Goal: Leave review/rating: Share an evaluation or opinion about a product, service, or content

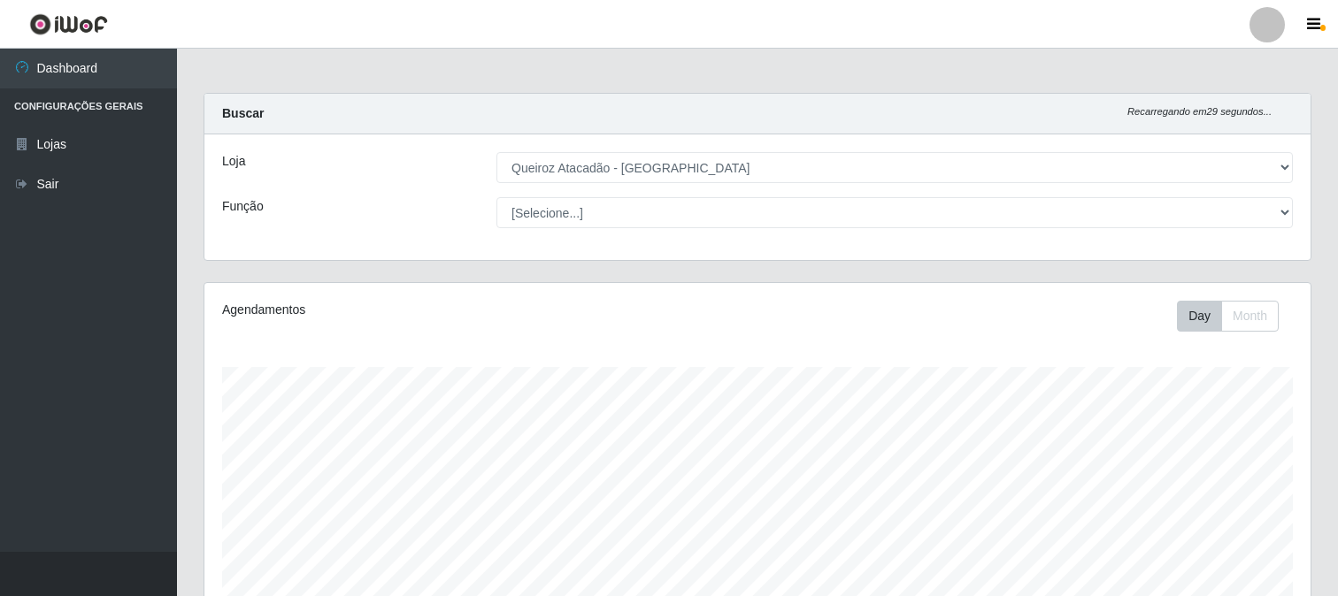
select select "464"
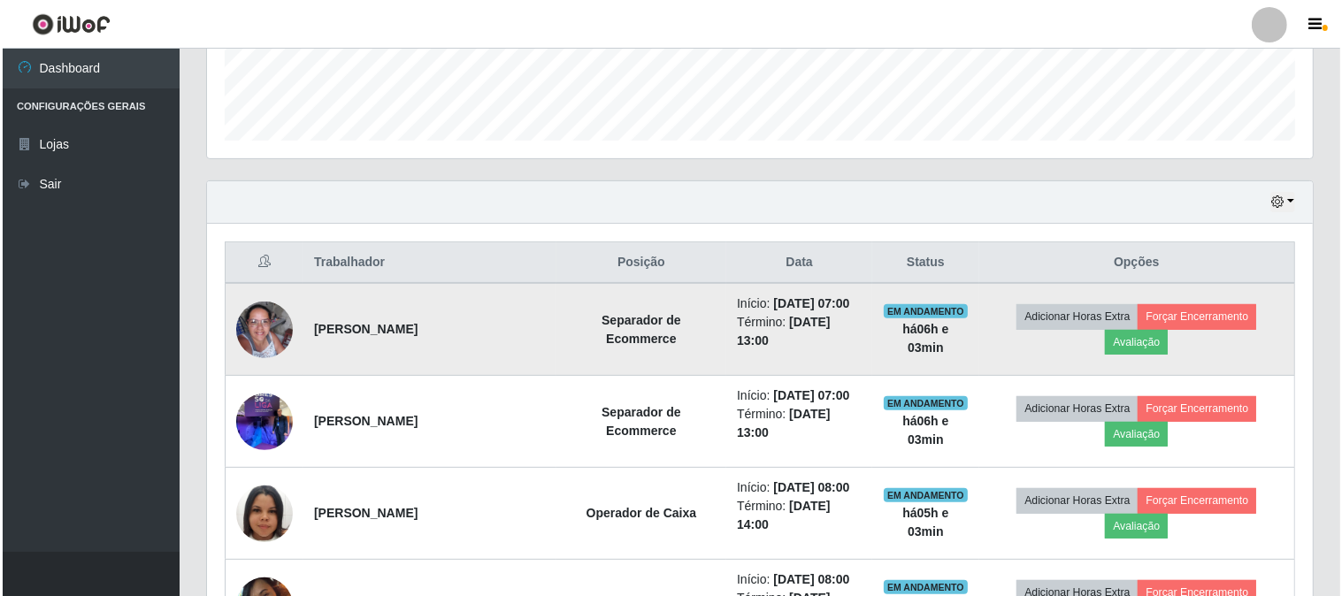
scroll to position [491, 0]
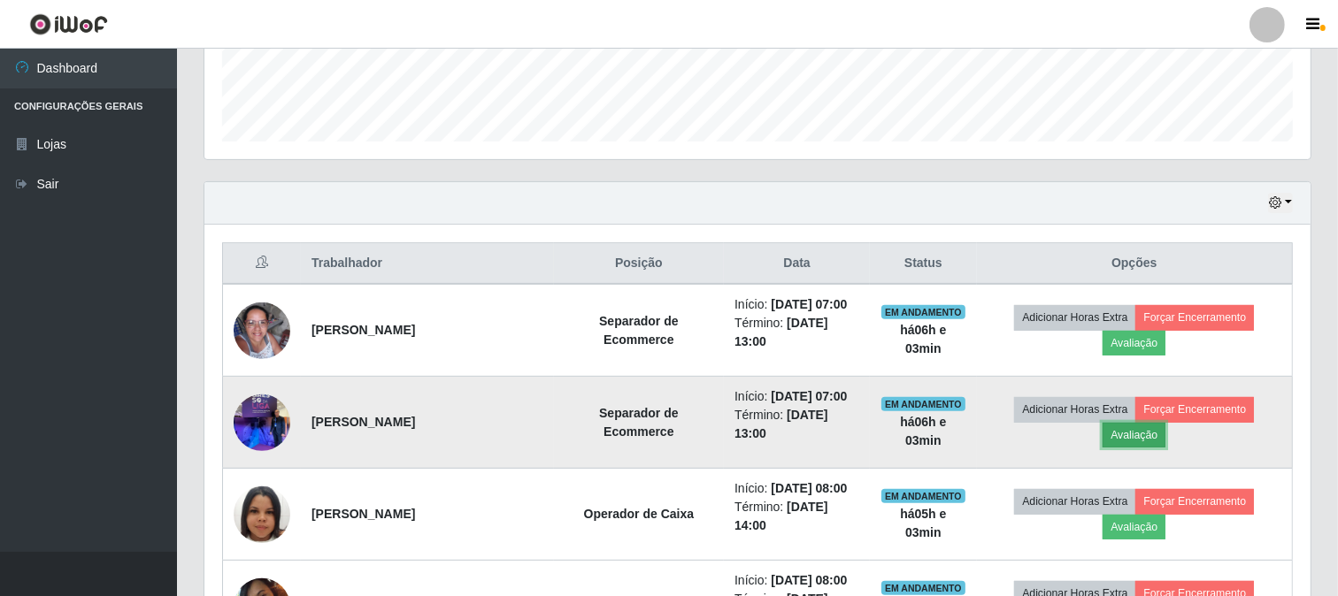
click at [1153, 427] on button "Avaliação" at bounding box center [1133, 435] width 63 height 25
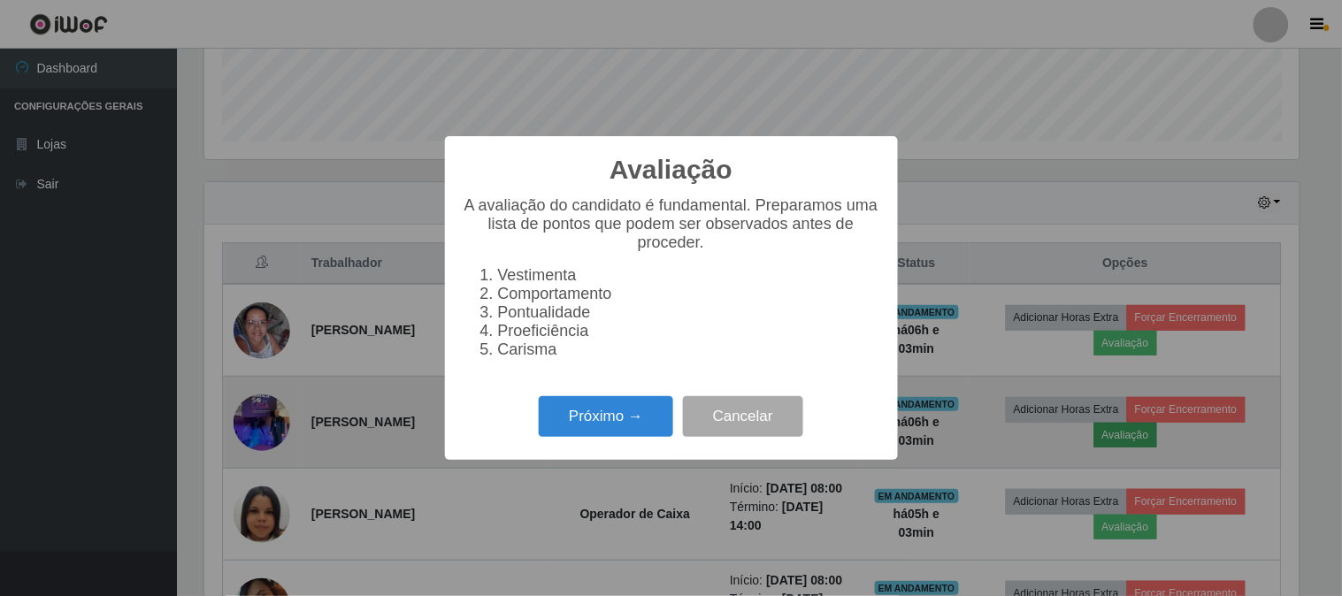
scroll to position [366, 1094]
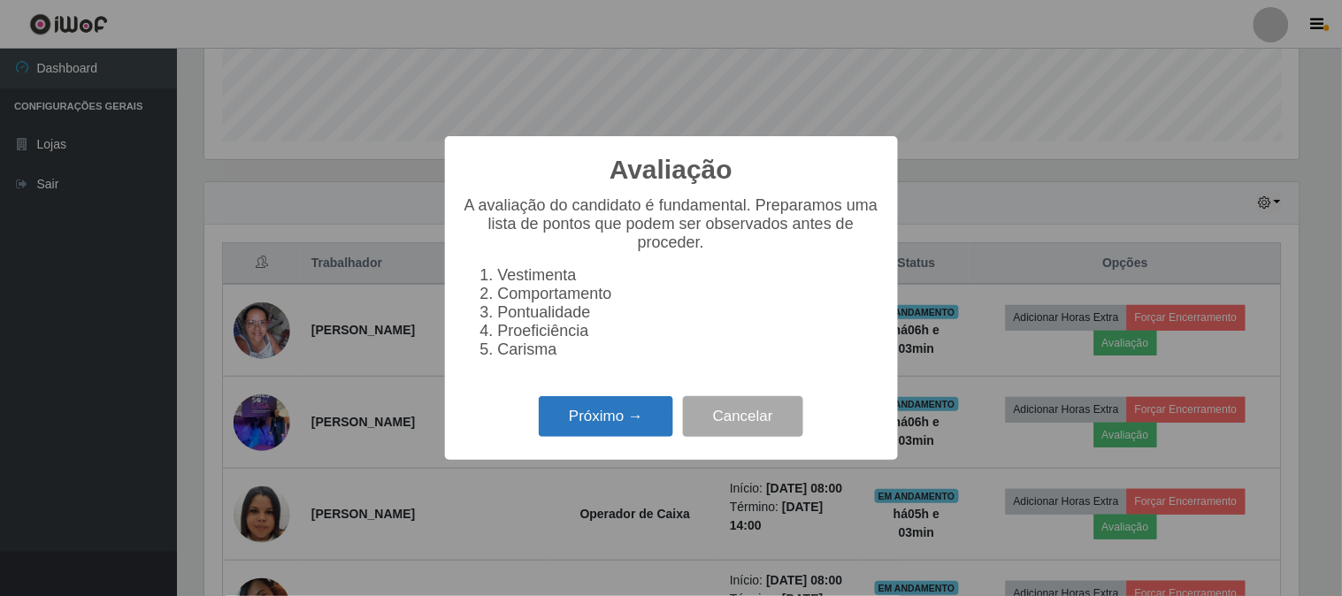
click at [628, 412] on button "Próximo →" at bounding box center [606, 417] width 134 height 42
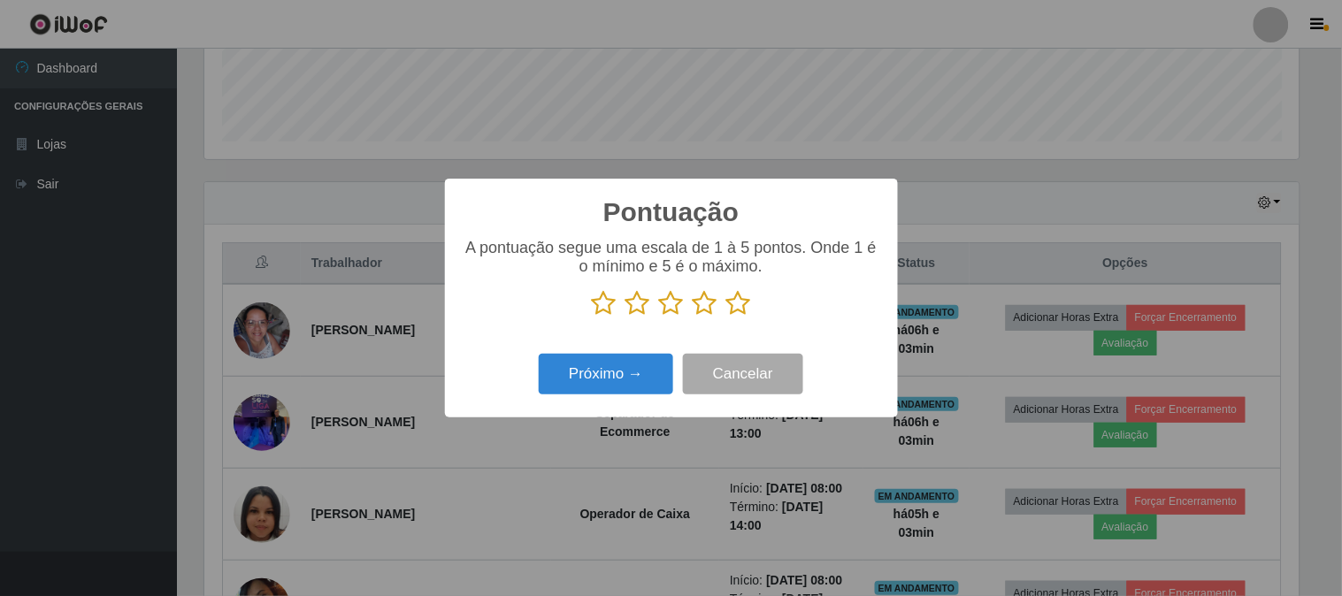
scroll to position [884333, 883605]
click at [740, 302] on icon at bounding box center [738, 303] width 25 height 27
click at [726, 317] on input "radio" at bounding box center [726, 317] width 0 height 0
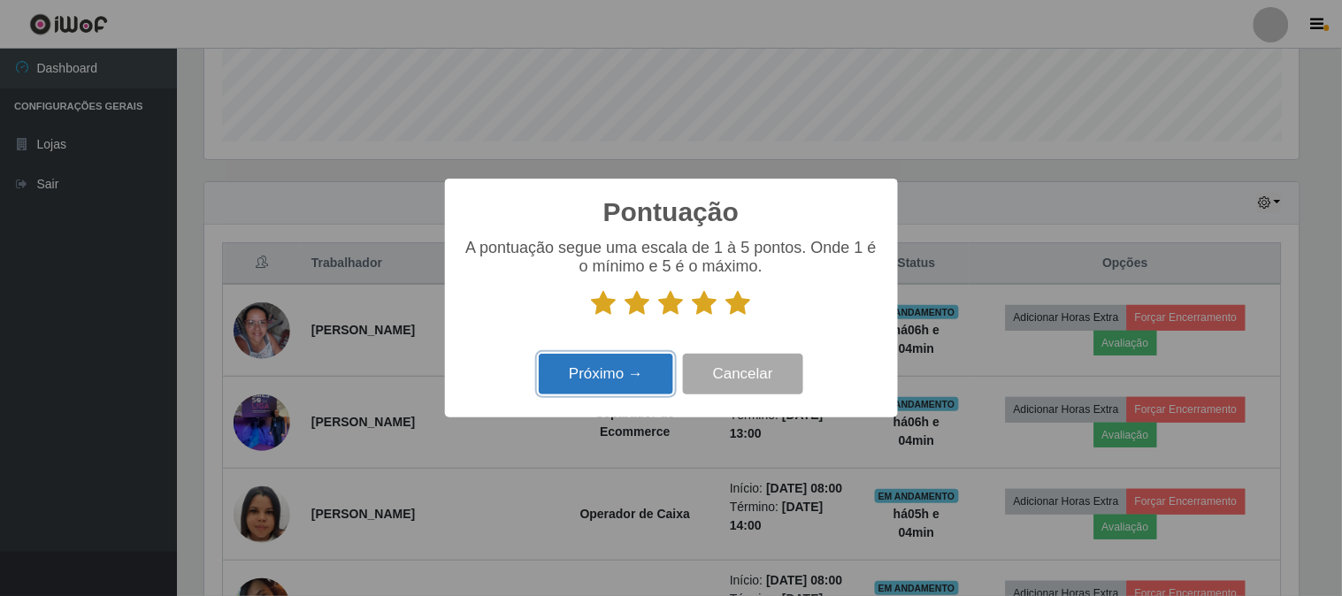
click at [623, 376] on button "Próximo →" at bounding box center [606, 375] width 134 height 42
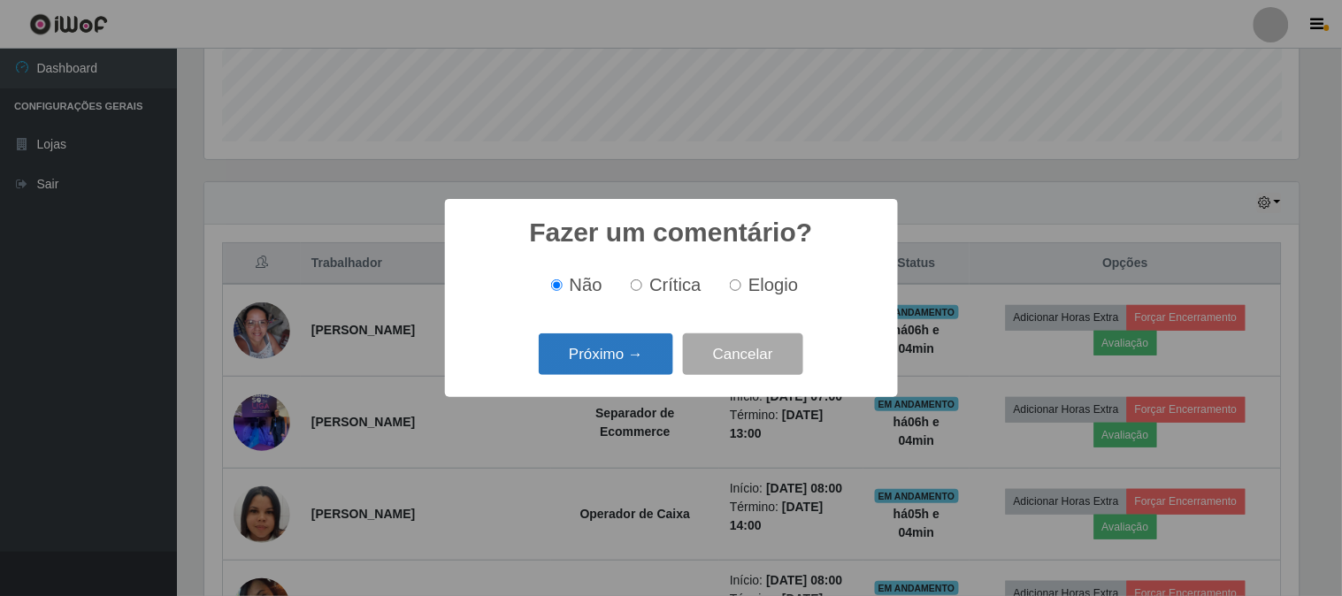
click at [649, 357] on button "Próximo →" at bounding box center [606, 355] width 134 height 42
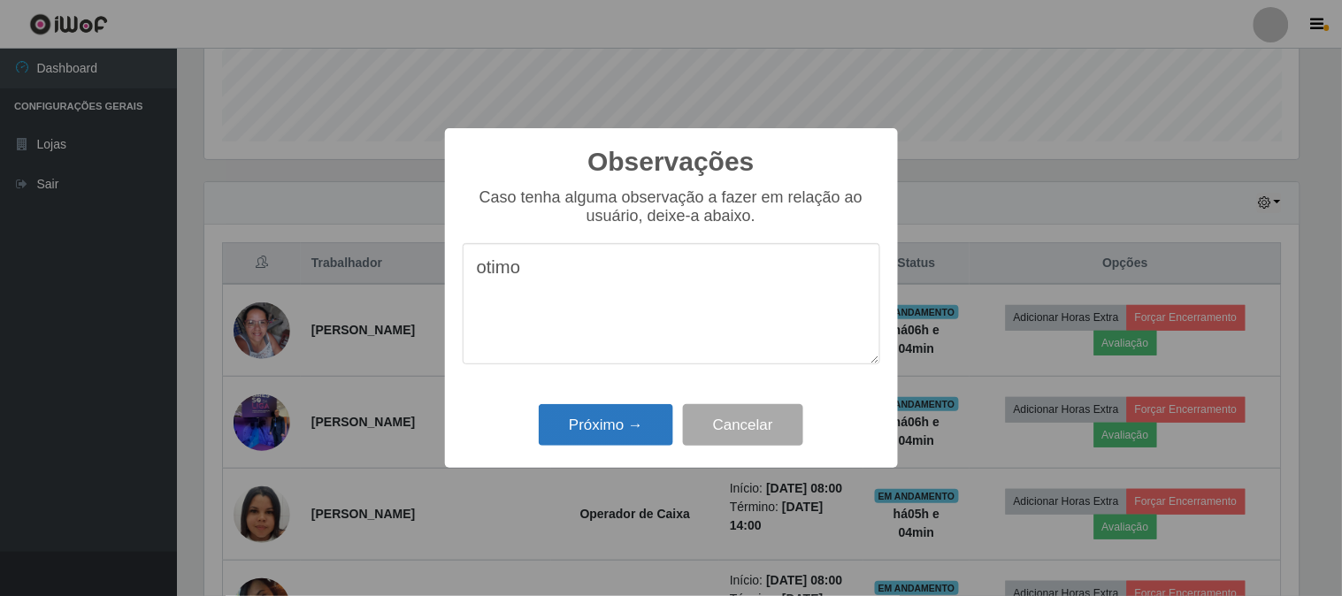
type textarea "otimo"
click at [615, 409] on button "Próximo →" at bounding box center [606, 425] width 134 height 42
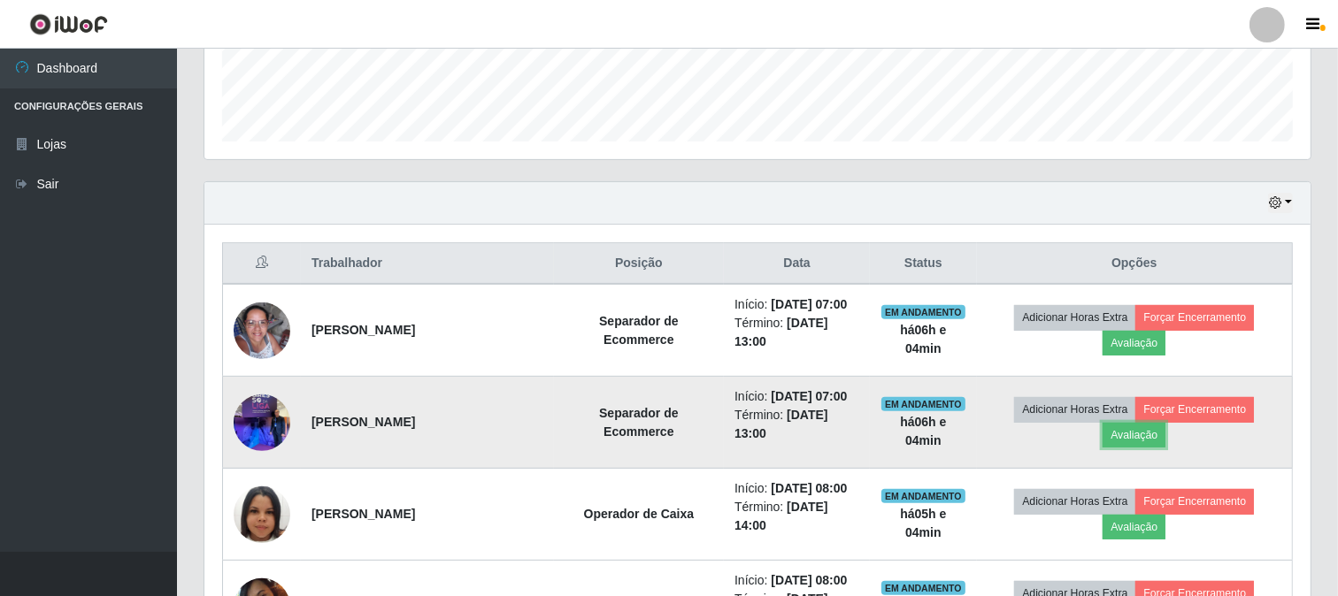
scroll to position [589, 0]
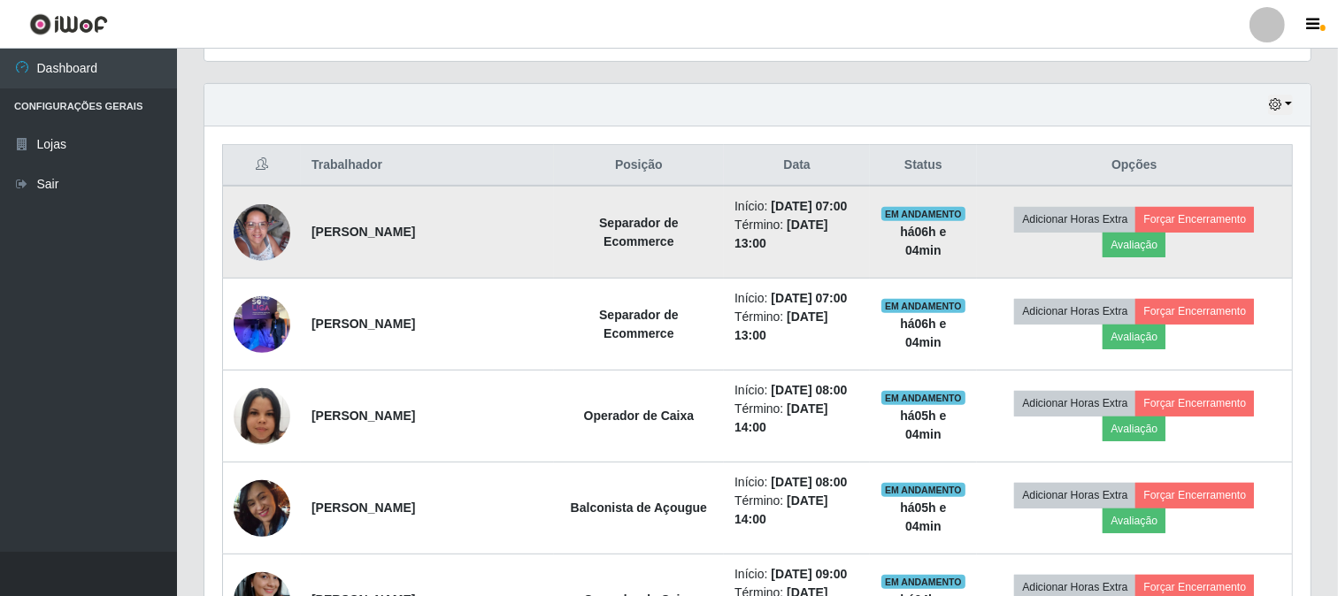
click at [259, 233] on img at bounding box center [262, 232] width 57 height 57
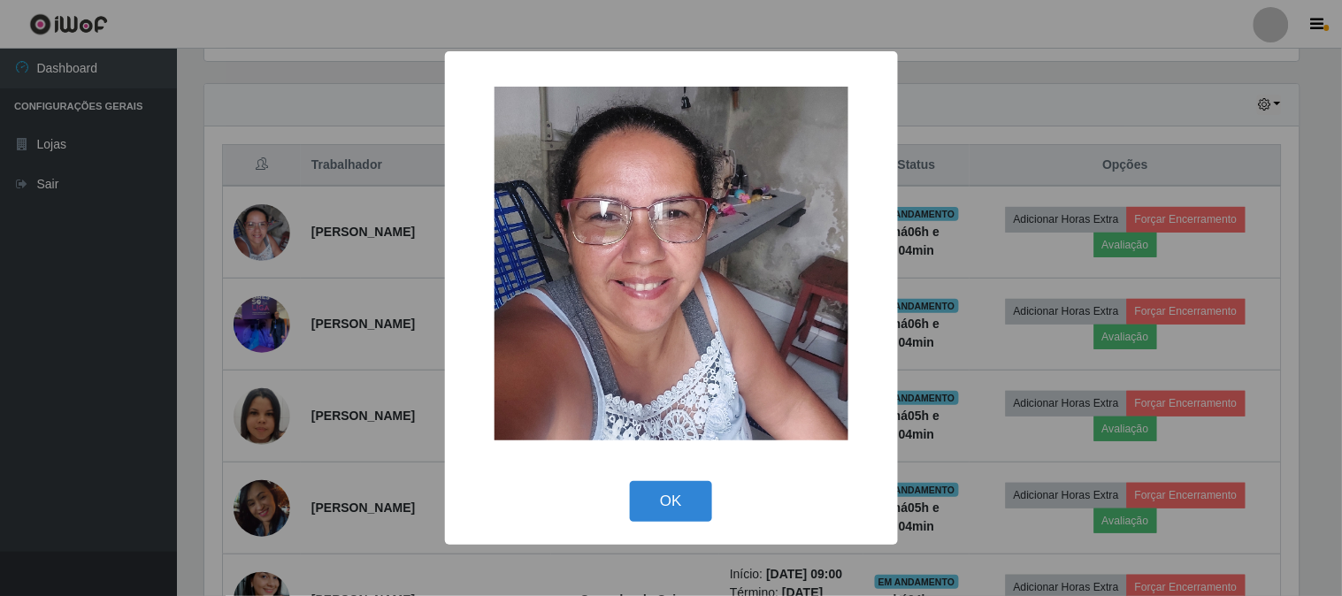
drag, startPoint x: 155, startPoint y: 250, endPoint x: 124, endPoint y: 299, distance: 57.7
click at [126, 295] on div "× OK Cancel" at bounding box center [671, 298] width 1342 height 596
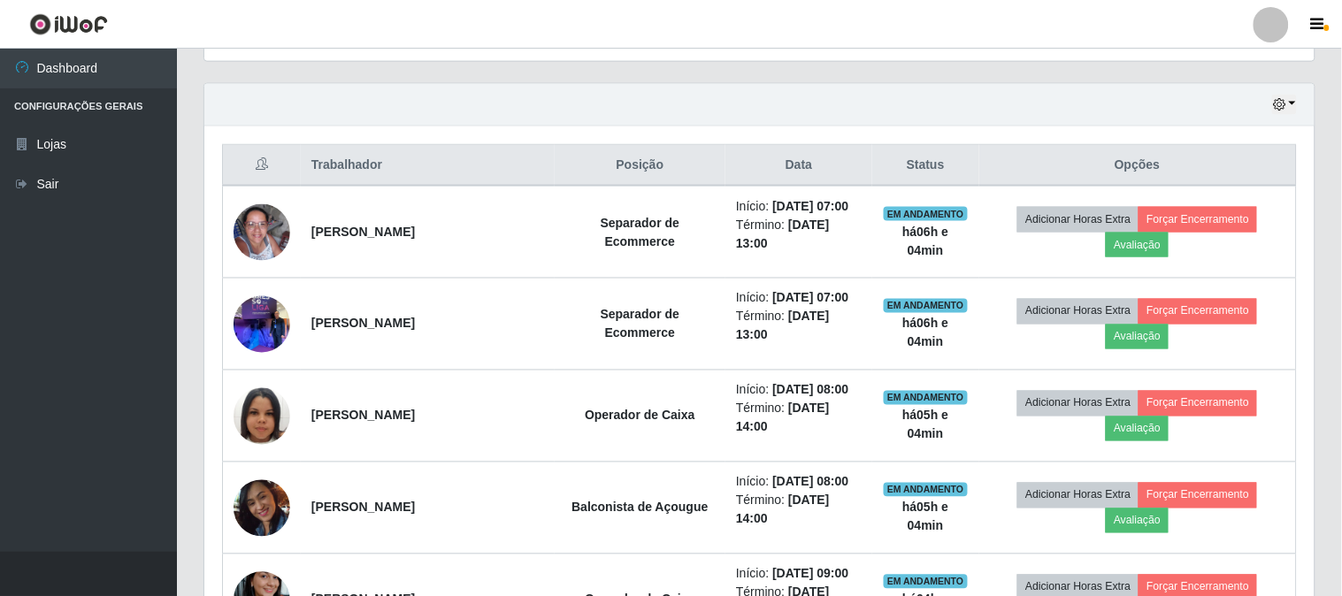
scroll to position [366, 1106]
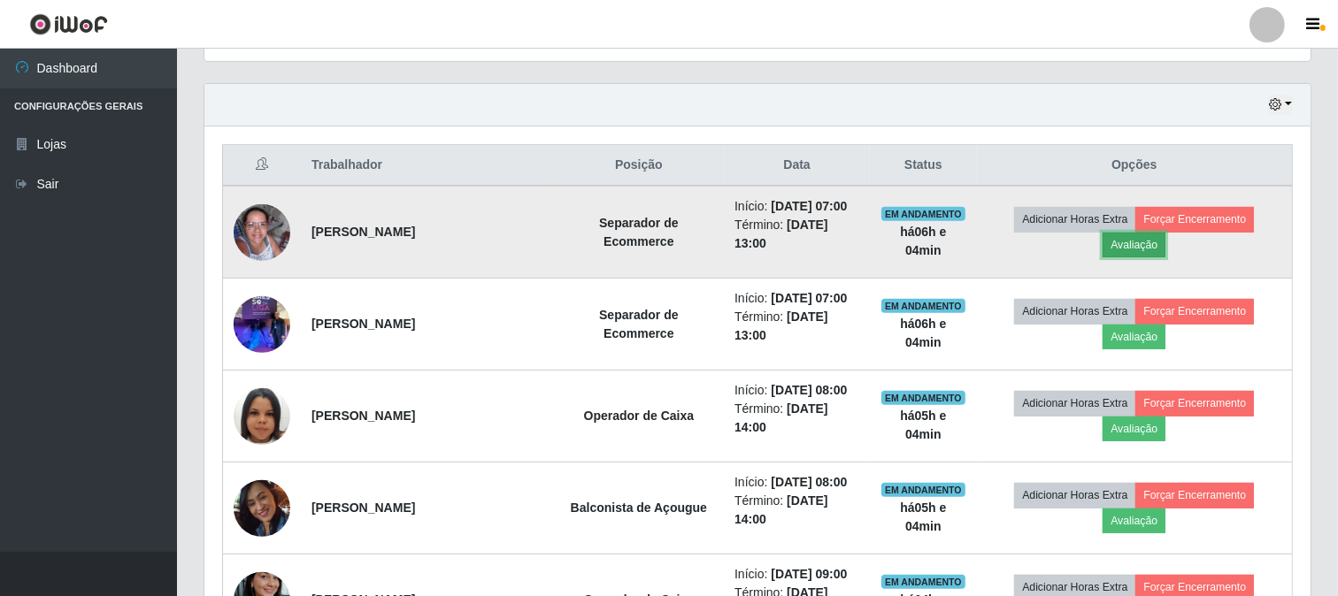
click at [1143, 249] on button "Avaliação" at bounding box center [1133, 245] width 63 height 25
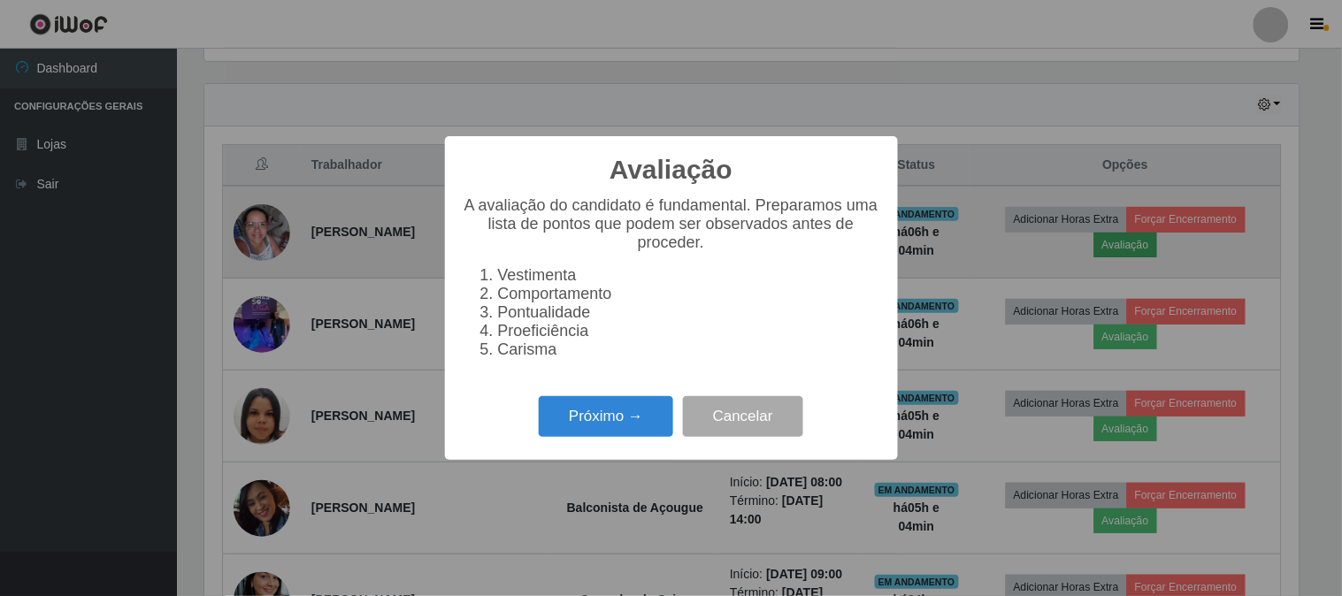
scroll to position [366, 1094]
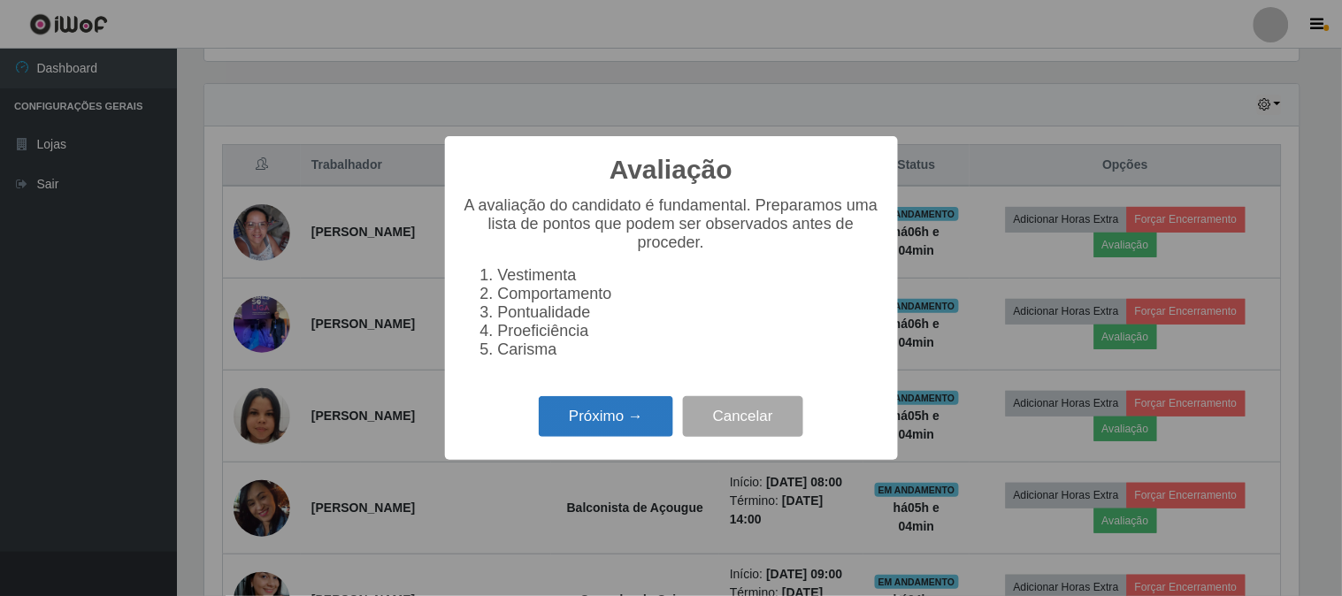
click at [595, 421] on button "Próximo →" at bounding box center [606, 417] width 134 height 42
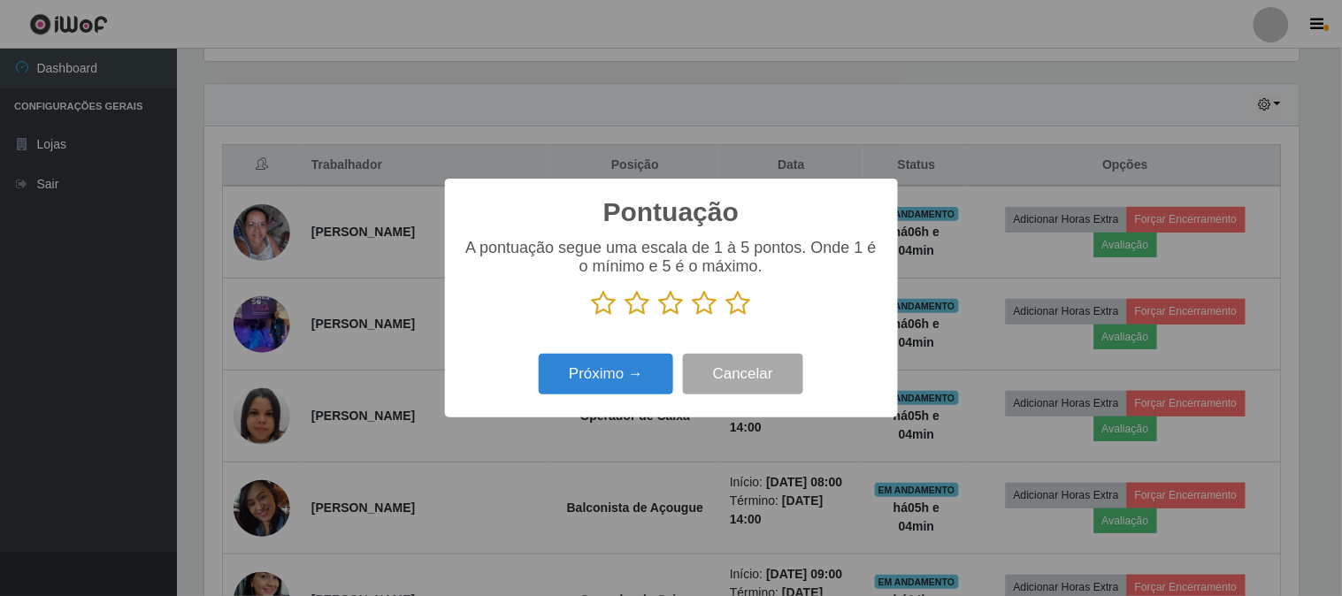
click at [735, 311] on icon at bounding box center [738, 303] width 25 height 27
click at [726, 317] on input "radio" at bounding box center [726, 317] width 0 height 0
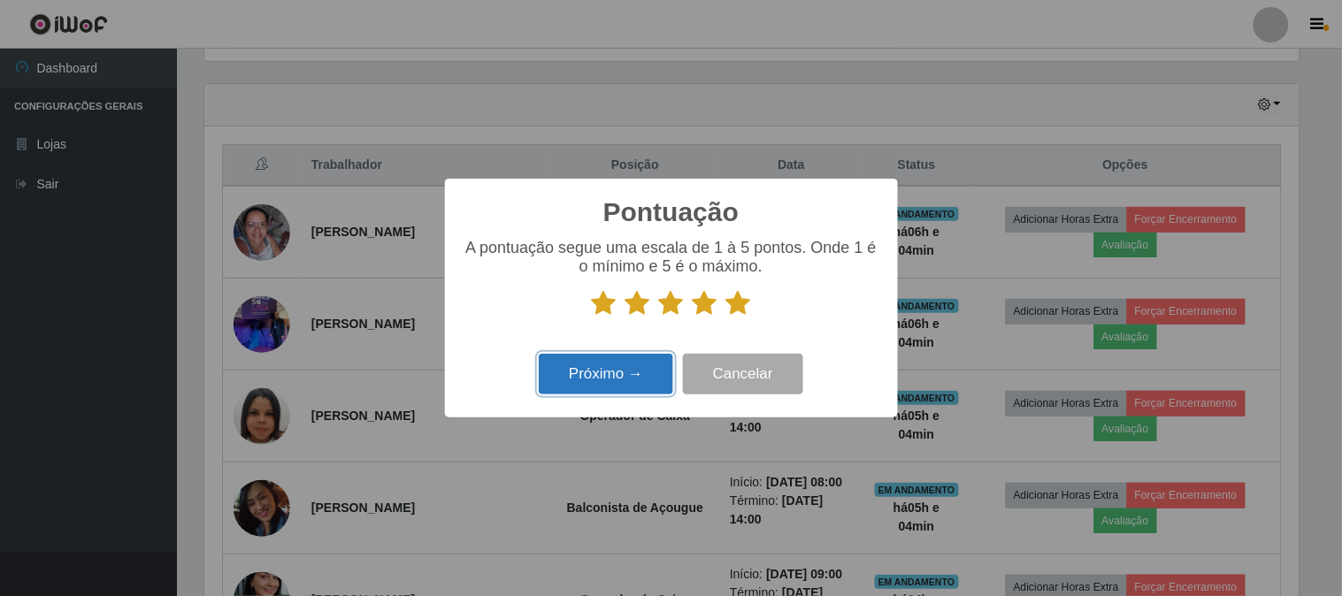
click at [585, 380] on button "Próximo →" at bounding box center [606, 375] width 134 height 42
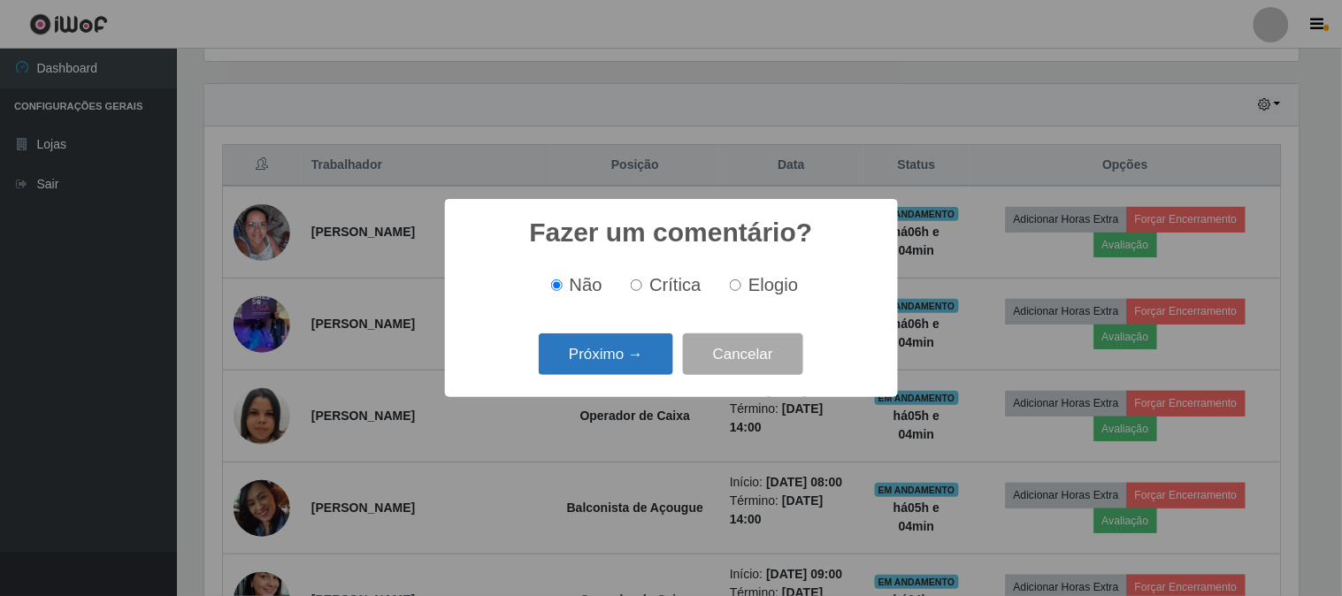
click at [597, 359] on button "Próximo →" at bounding box center [606, 355] width 134 height 42
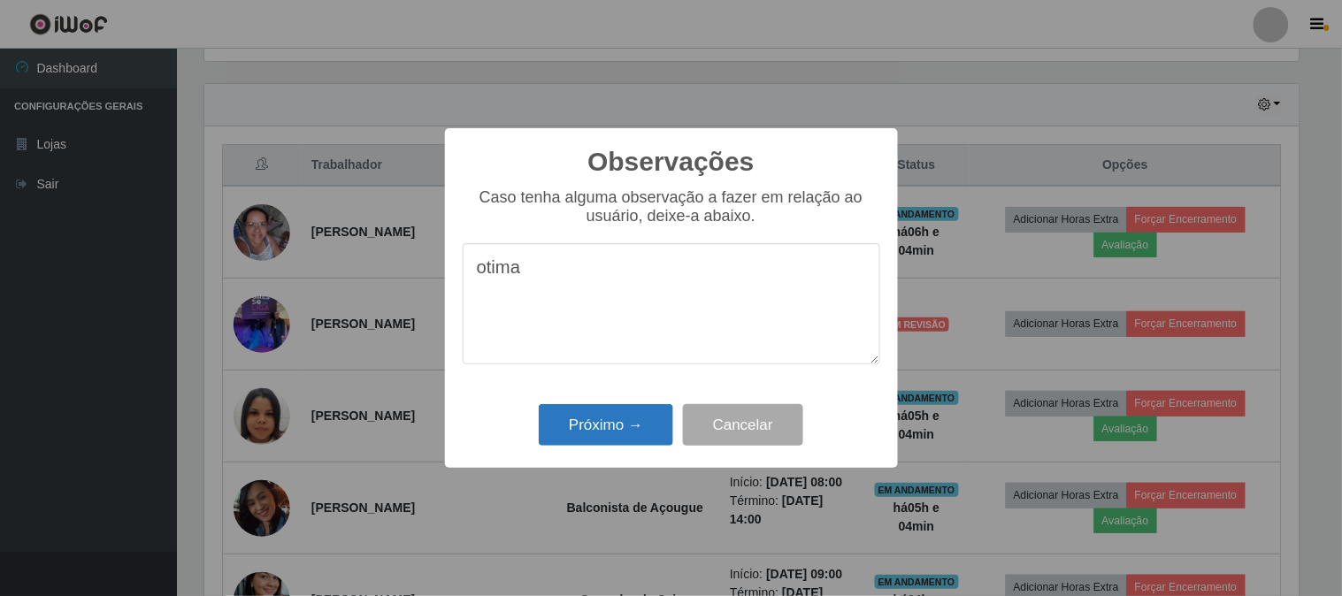
type textarea "otima"
click at [581, 434] on button "Próximo →" at bounding box center [606, 425] width 134 height 42
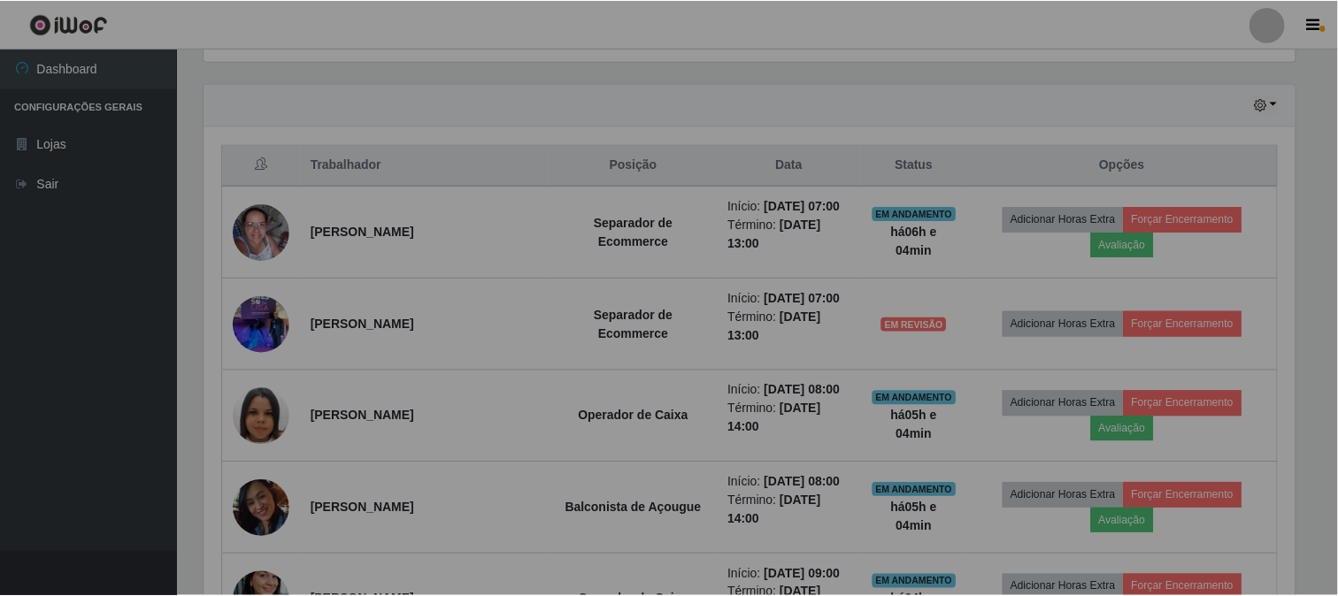
scroll to position [366, 1106]
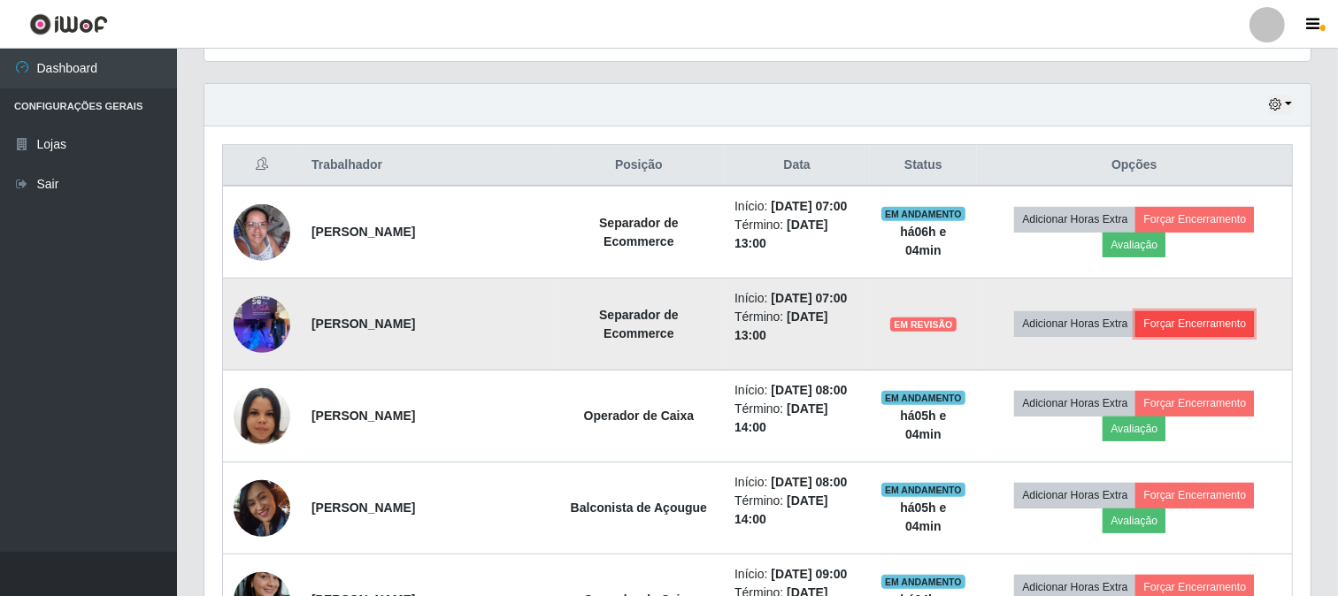
click at [1201, 322] on button "Forçar Encerramento" at bounding box center [1194, 323] width 119 height 25
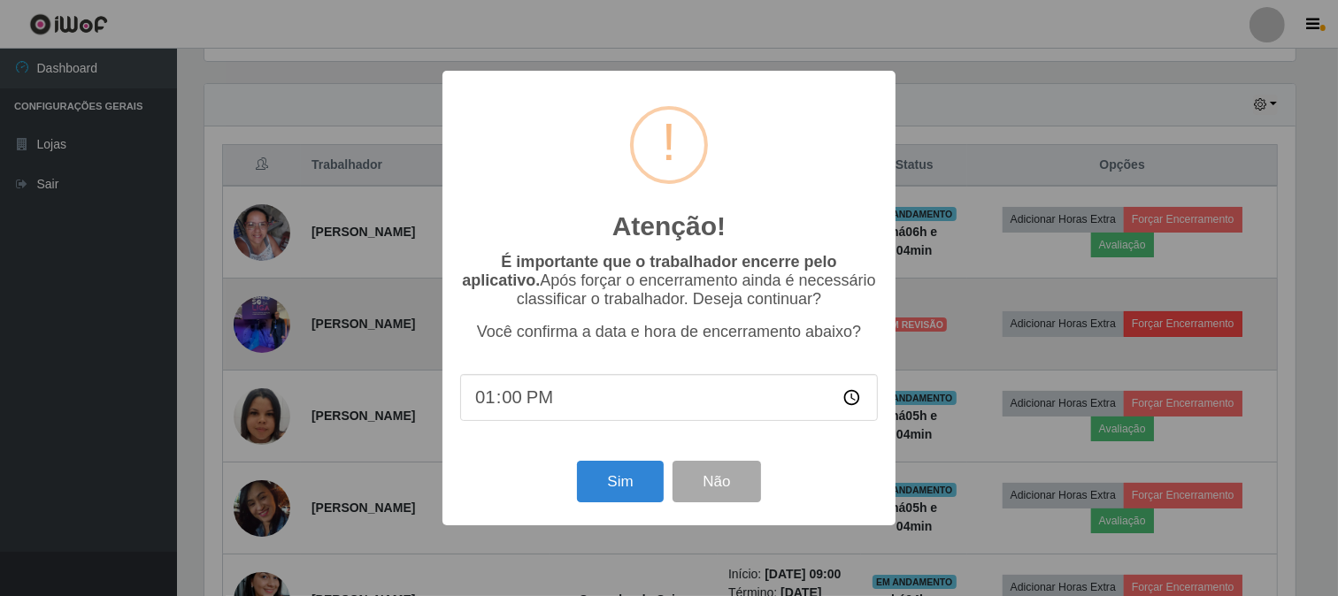
scroll to position [366, 1094]
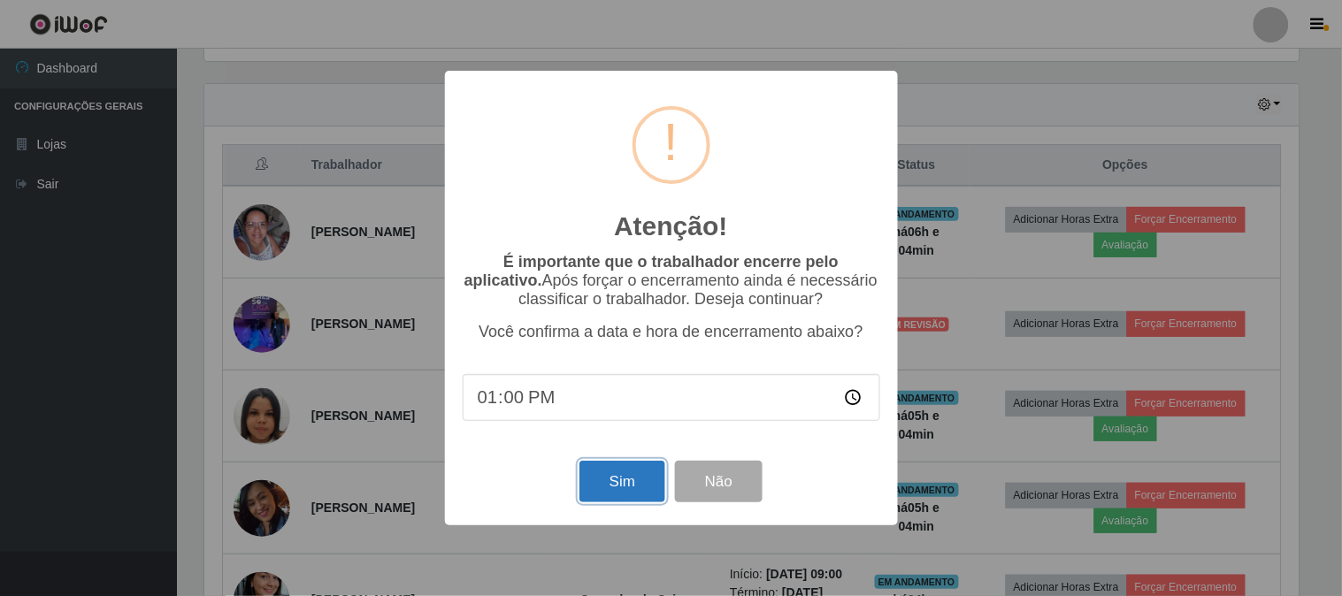
click at [607, 483] on button "Sim" at bounding box center [622, 482] width 86 height 42
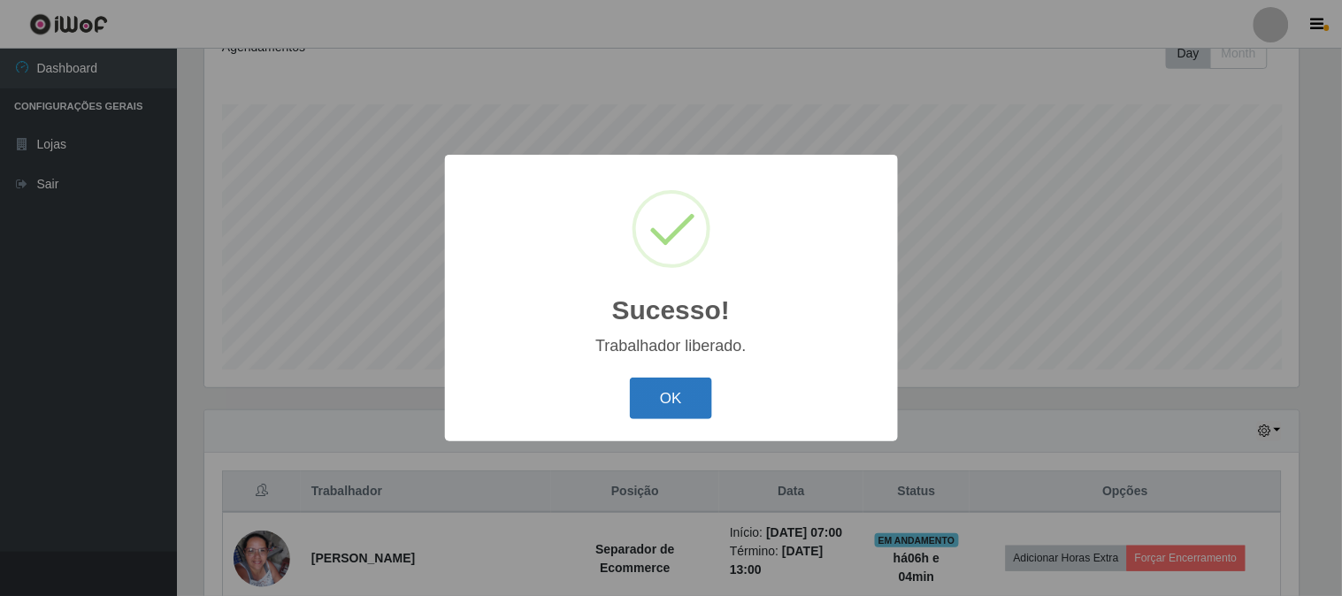
click at [687, 408] on button "OK" at bounding box center [671, 399] width 82 height 42
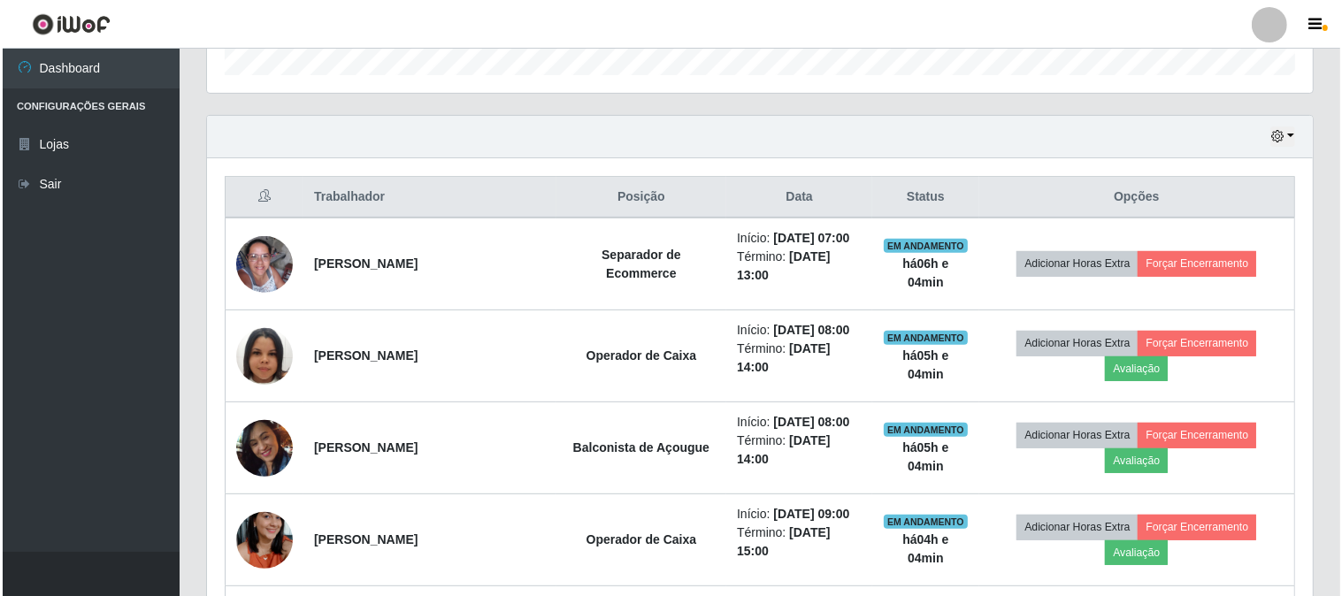
scroll to position [558, 0]
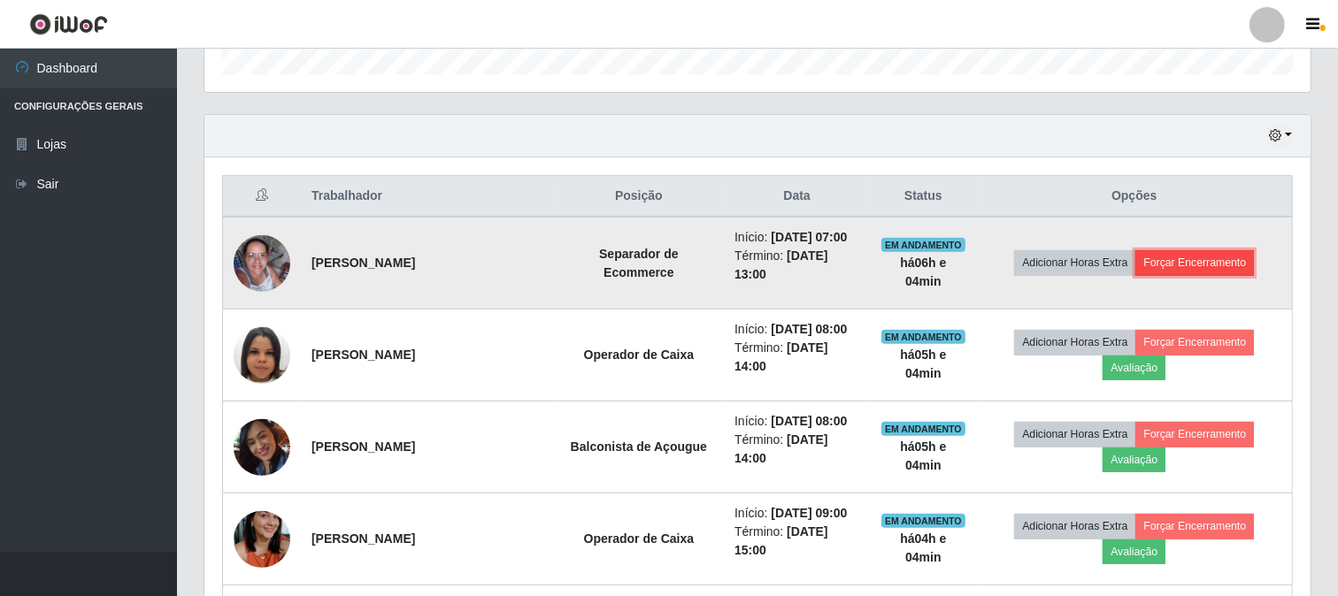
click at [1225, 254] on button "Forçar Encerramento" at bounding box center [1194, 262] width 119 height 25
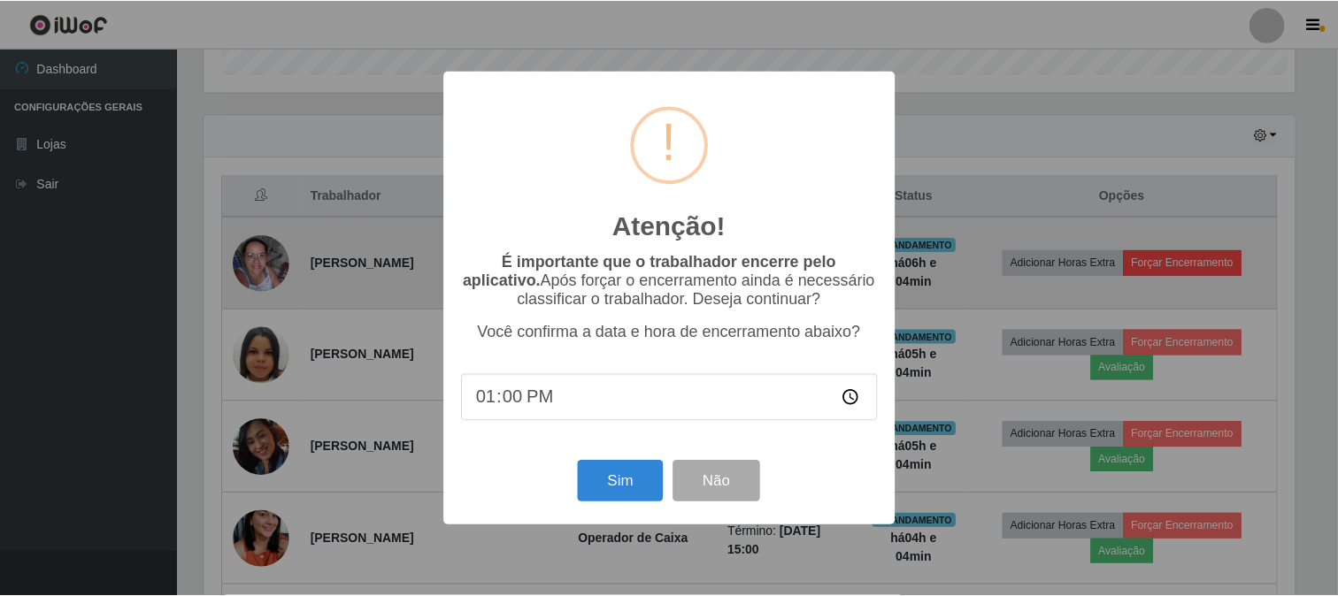
scroll to position [366, 1094]
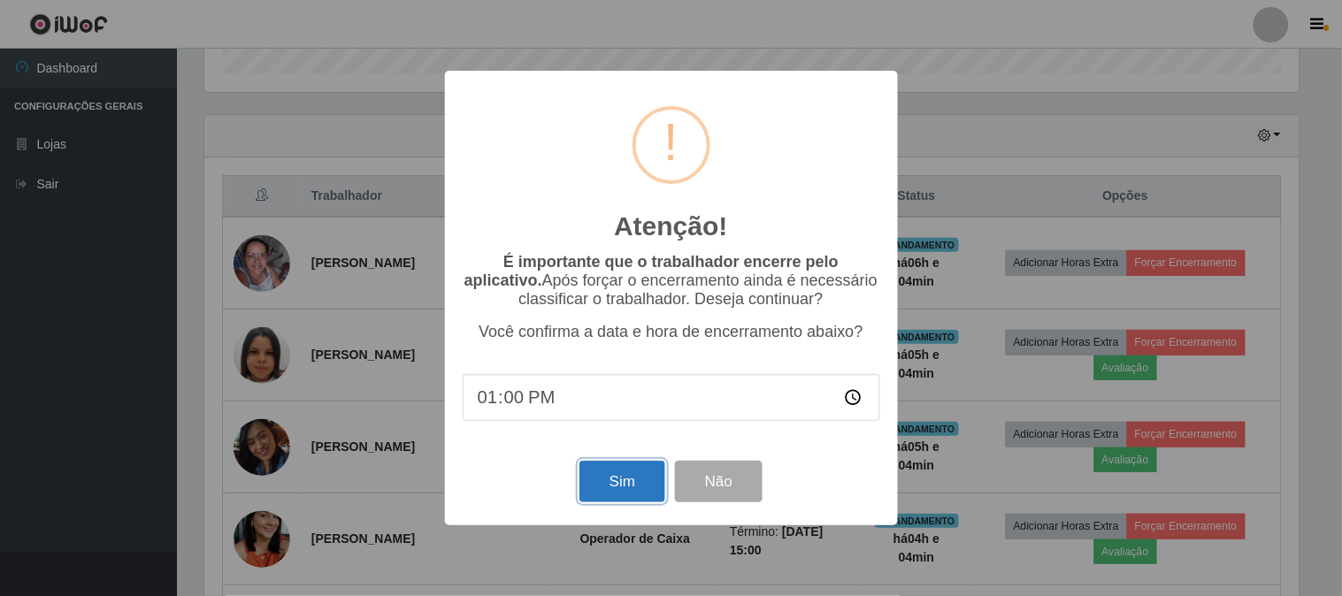
click at [588, 488] on button "Sim" at bounding box center [622, 482] width 86 height 42
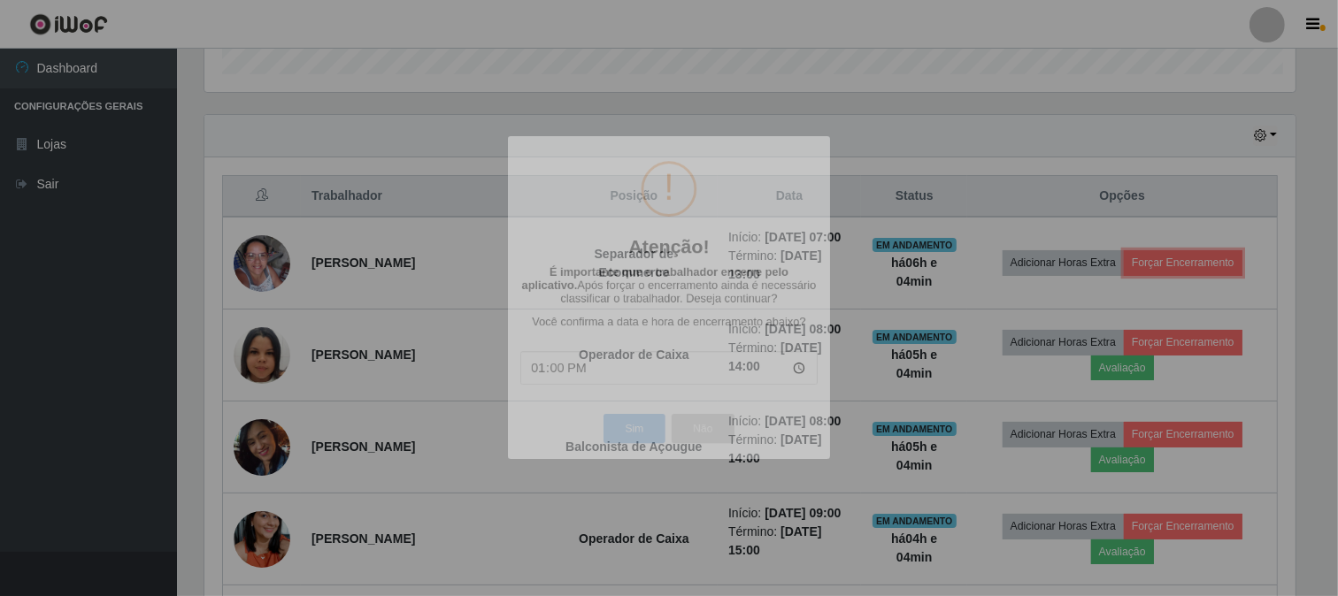
scroll to position [0, 0]
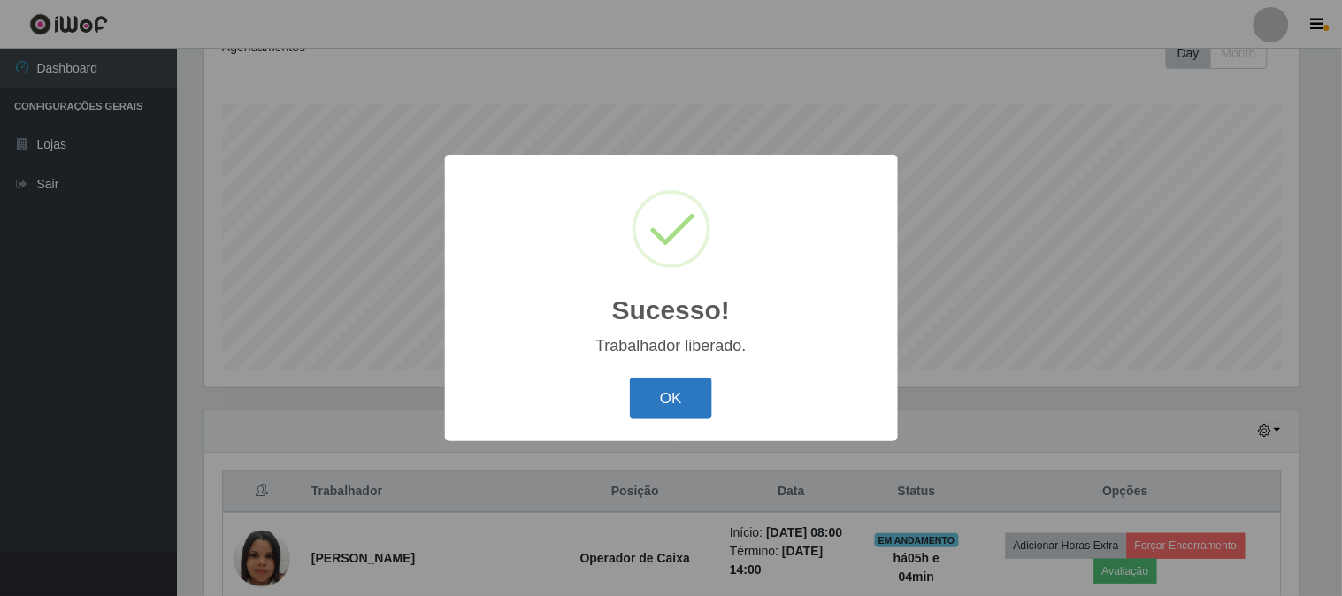
click at [685, 412] on button "OK" at bounding box center [671, 399] width 82 height 42
